Goal: Find specific page/section: Find specific page/section

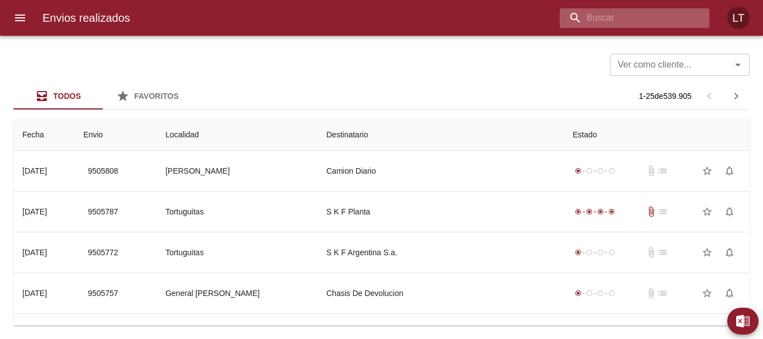
click at [648, 17] on input "buscar" at bounding box center [625, 18] width 131 height 20
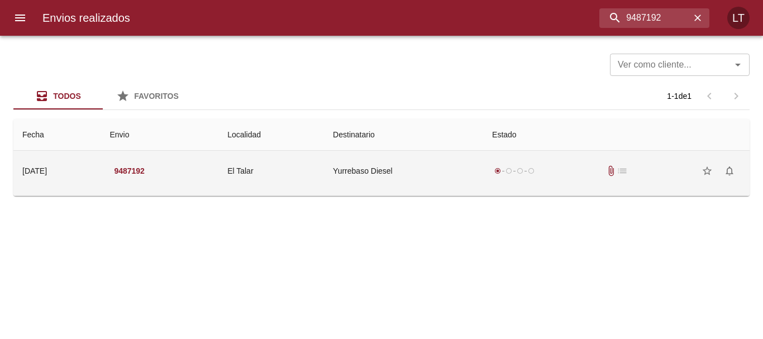
click at [439, 152] on td "Yurrebaso Diesel" at bounding box center [403, 171] width 159 height 40
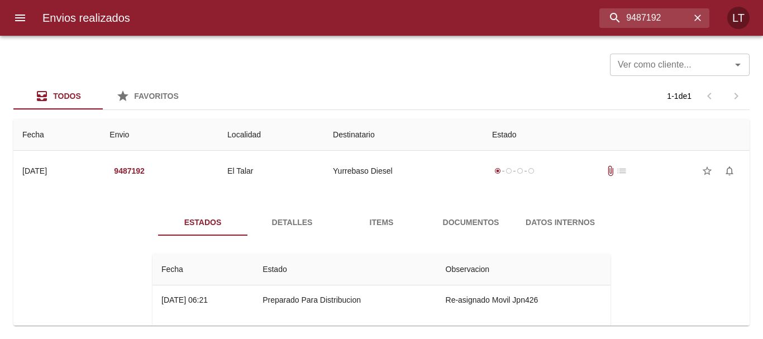
click at [476, 222] on span "Documentos" at bounding box center [471, 223] width 76 height 14
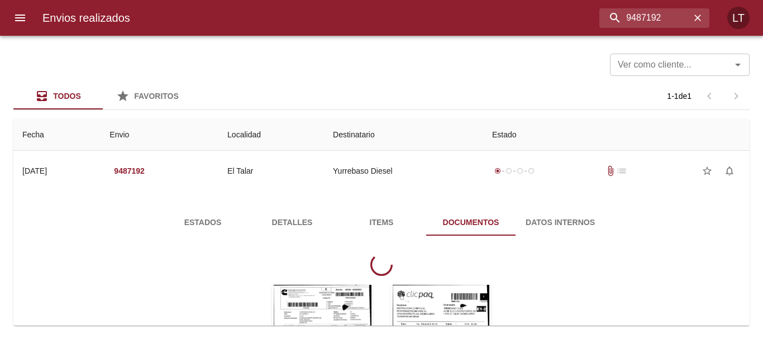
scroll to position [112, 0]
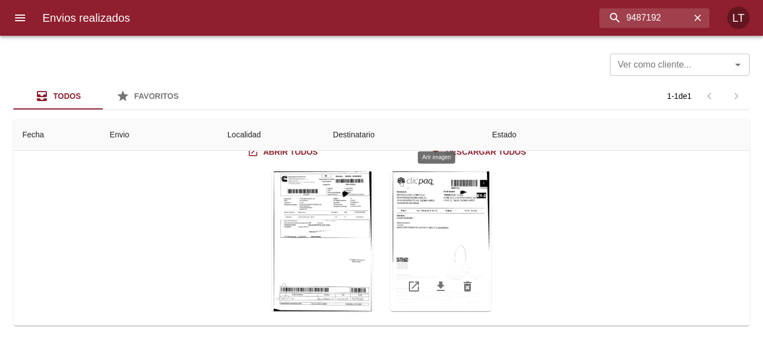
click at [419, 215] on div "Tabla de envíos del cliente" at bounding box center [441, 242] width 101 height 140
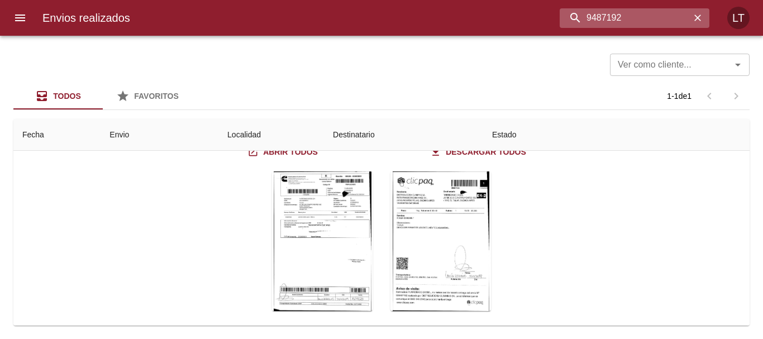
click at [637, 22] on input "9487192" at bounding box center [625, 18] width 131 height 20
type input "9487206"
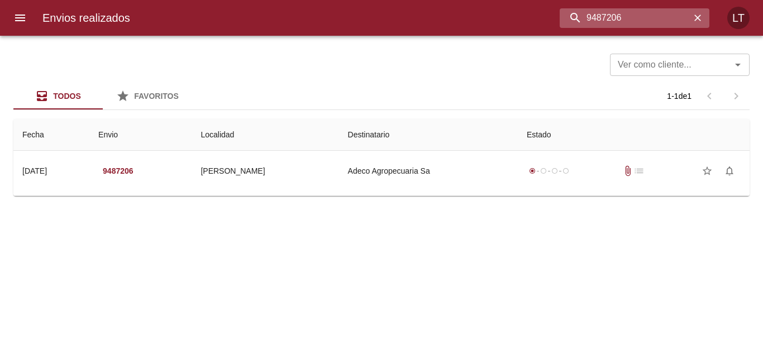
scroll to position [0, 0]
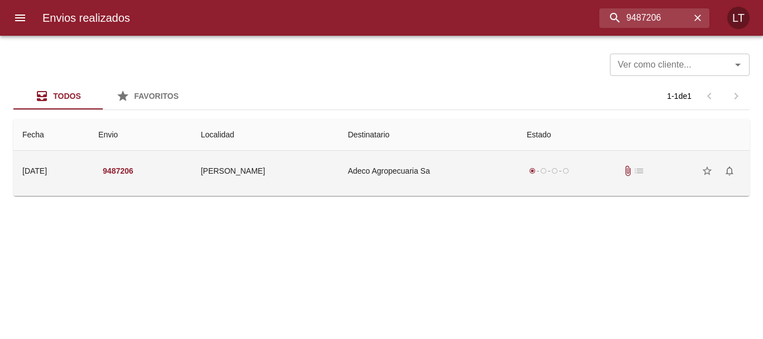
click at [434, 183] on td "Adeco Agropecuaria Sa" at bounding box center [428, 171] width 179 height 40
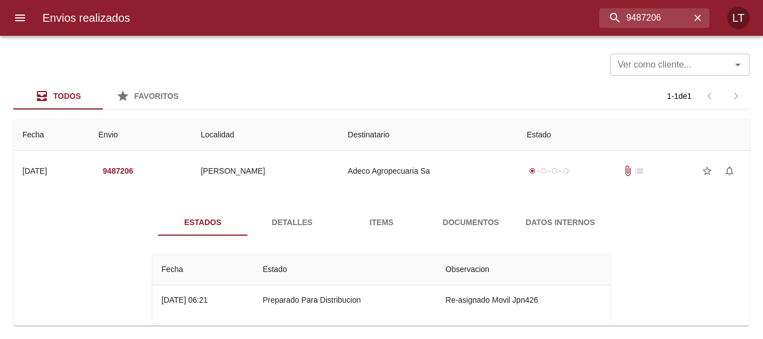
click at [474, 221] on span "Documentos" at bounding box center [471, 223] width 76 height 14
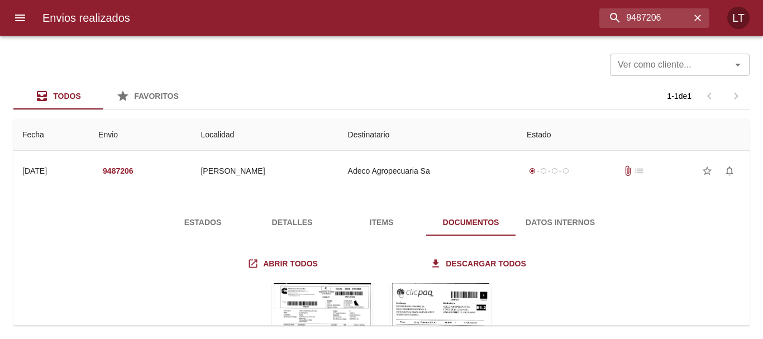
scroll to position [112, 0]
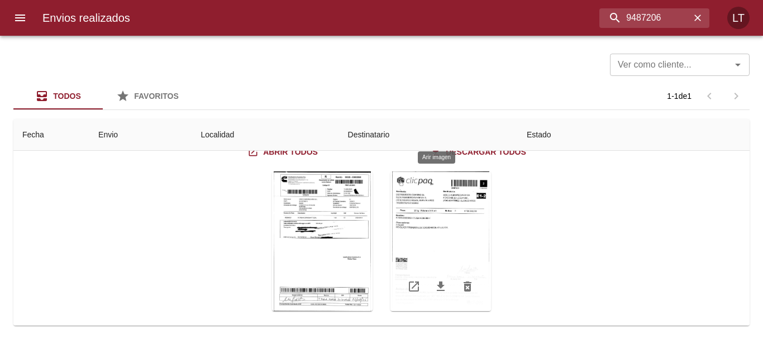
click at [449, 244] on div "Tabla de envíos del cliente" at bounding box center [441, 242] width 101 height 140
